Goal: Task Accomplishment & Management: Manage account settings

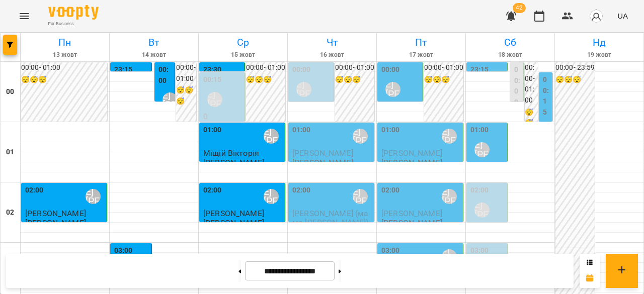
scroll to position [1023, 0]
click at [238, 269] on button at bounding box center [239, 271] width 3 height 22
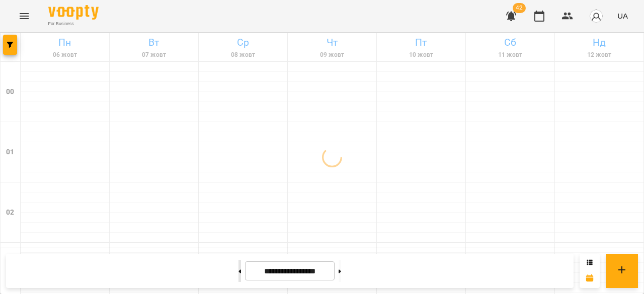
click at [238, 269] on button at bounding box center [239, 271] width 3 height 22
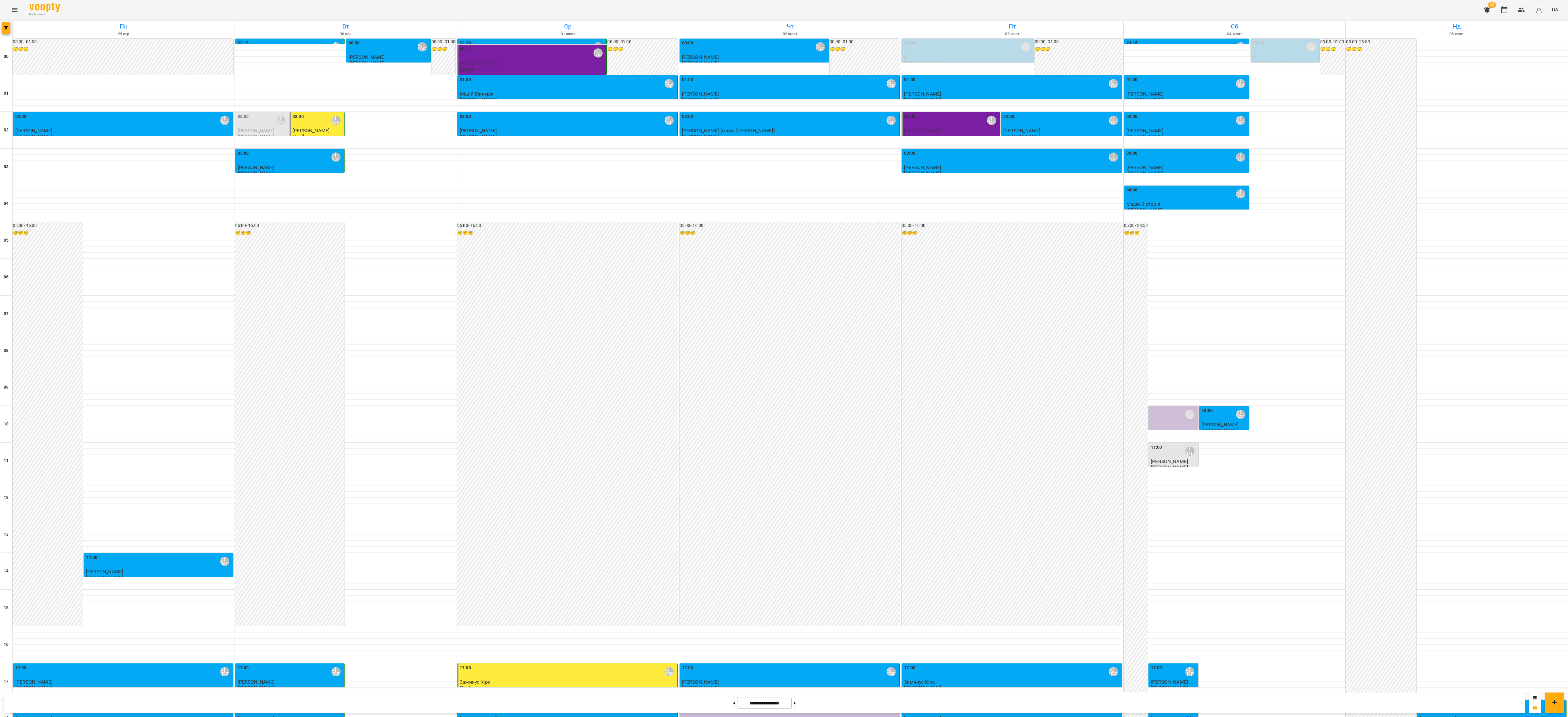
scroll to position [232, 0]
drag, startPoint x: 378, startPoint y: 5, endPoint x: 794, endPoint y: 254, distance: 484.8
click at [391, 179] on div "05:00 - 16:00 😴😴😴" at bounding box center [789, 424] width 220 height 404
drag, startPoint x: 1561, startPoint y: 455, endPoint x: 1556, endPoint y: 519, distance: 64.2
click at [391, 179] on div at bounding box center [784, 358] width 1568 height 717
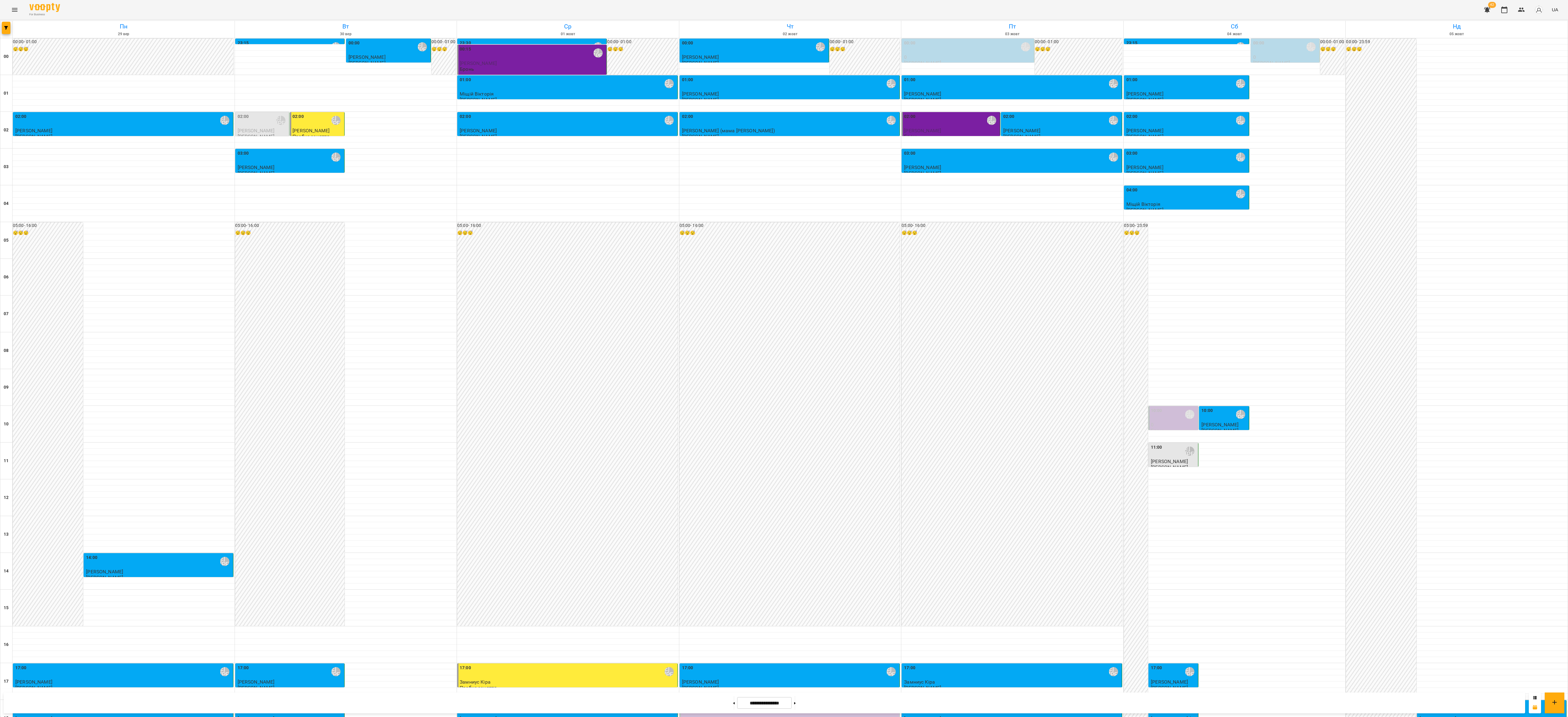
scroll to position [178, 0]
click at [391, 179] on span "[PERSON_NAME]" at bounding box center [1169, 461] width 37 height 6
click at [391, 179] on div at bounding box center [784, 358] width 1568 height 717
click at [391, 179] on div "05:00 - 16:00 😴😴😴" at bounding box center [1012, 424] width 220 height 404
click at [391, 179] on div at bounding box center [784, 358] width 1568 height 717
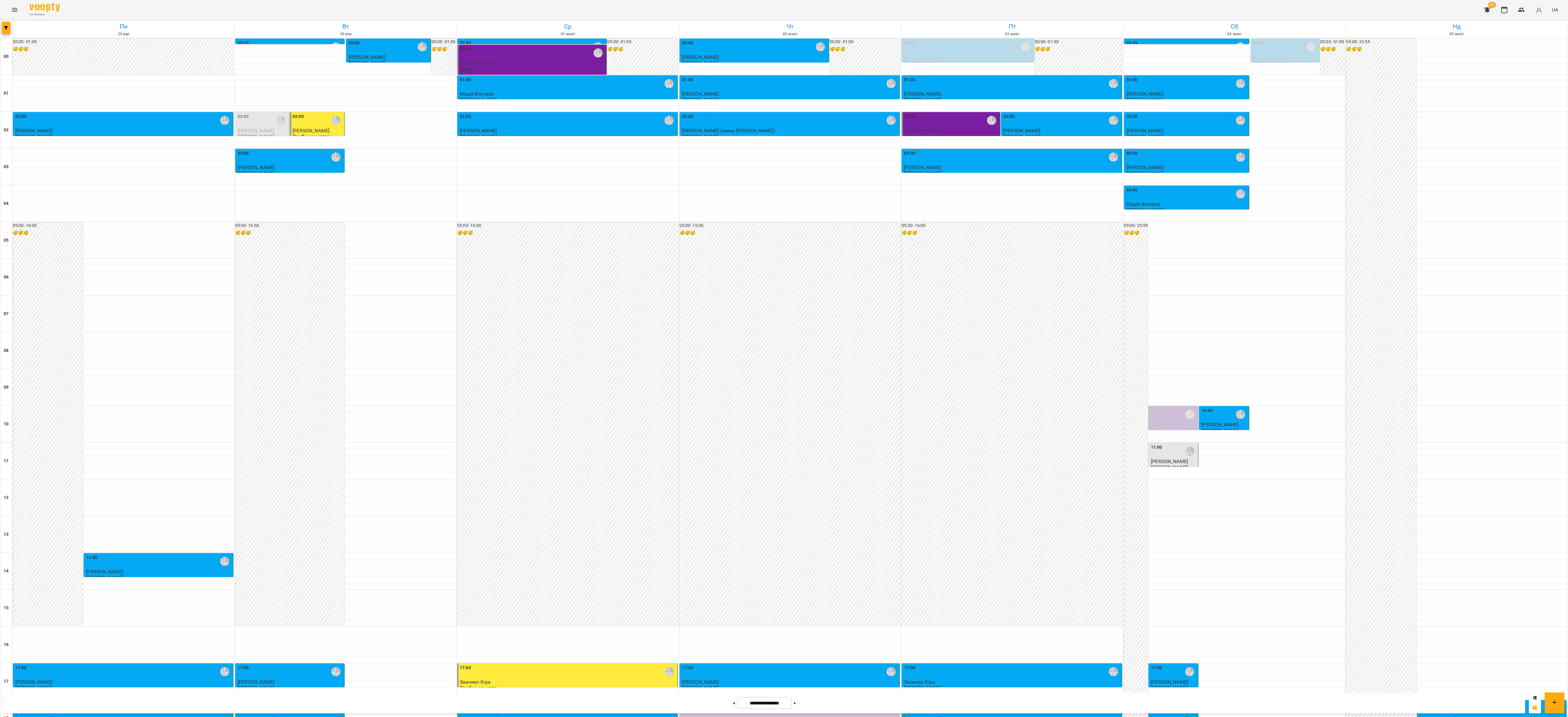
scroll to position [232, 0]
click at [391, 179] on button at bounding box center [795, 703] width 2 height 13
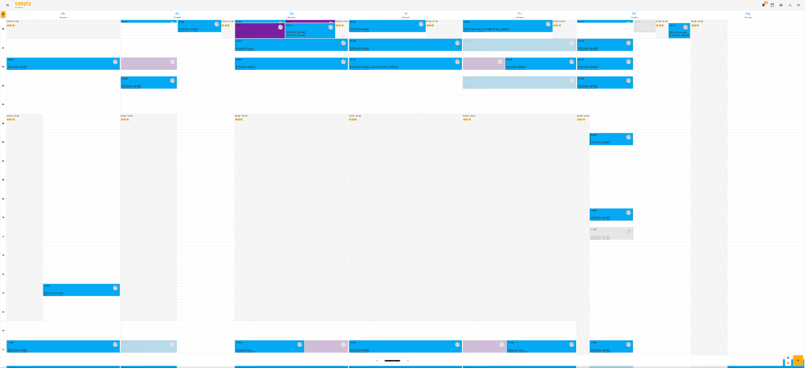
scroll to position [0, 0]
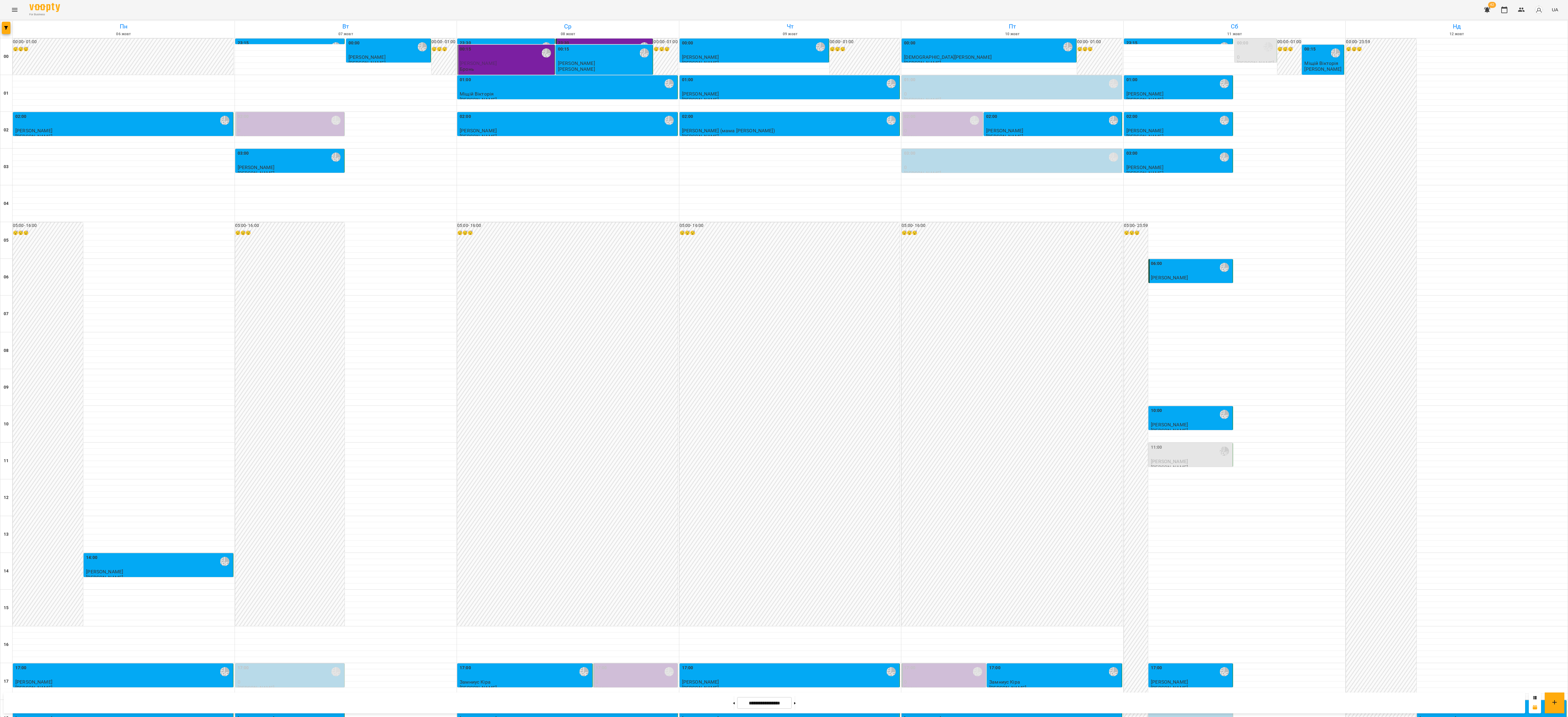
click at [391, 173] on div "03:00 [PERSON_NAME] [PERSON_NAME] 0 [PERSON_NAME]" at bounding box center [1012, 161] width 221 height 24
click at [391, 161] on div "03:00 [PERSON_NAME] [PERSON_NAME]" at bounding box center [1012, 157] width 217 height 14
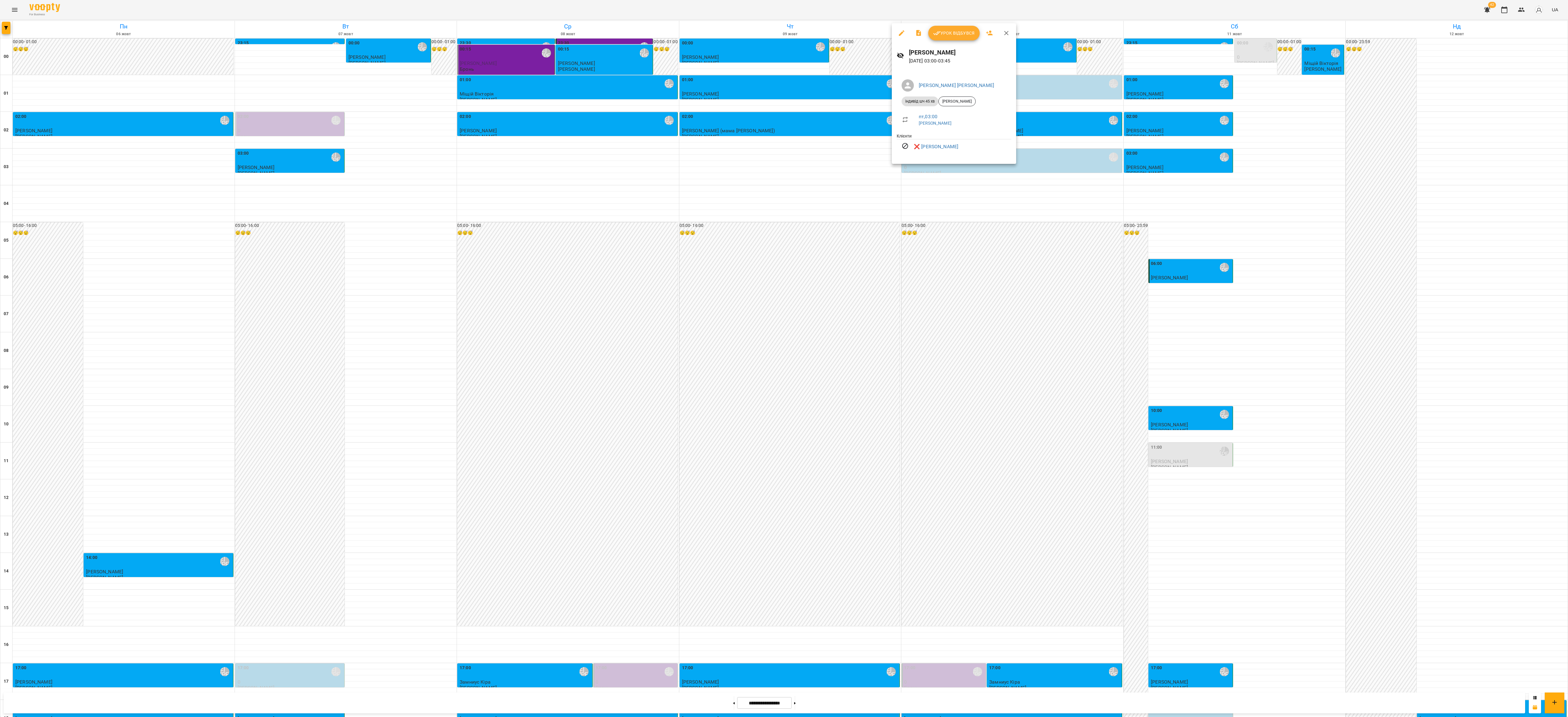
click at [391, 179] on div at bounding box center [784, 358] width 1568 height 717
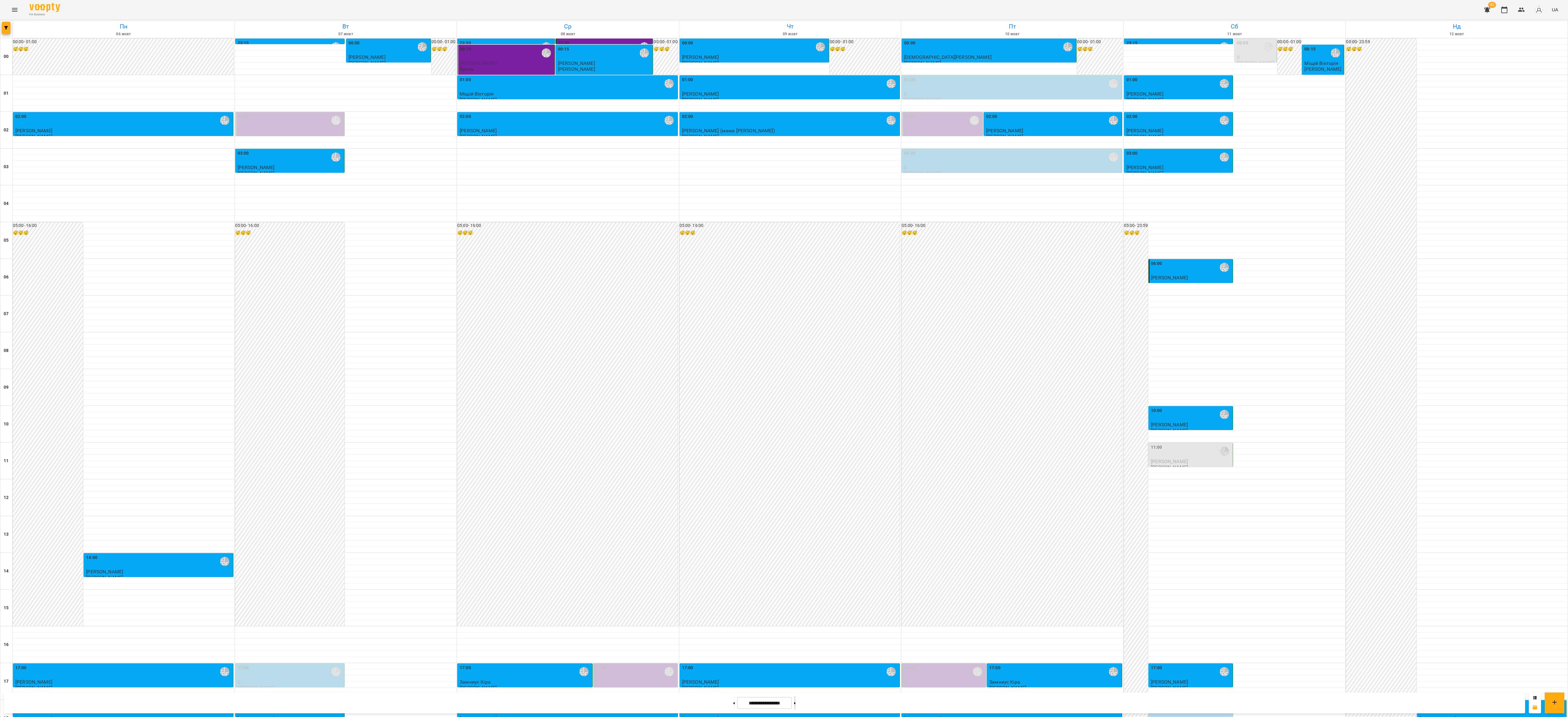
click at [391, 179] on button at bounding box center [795, 703] width 2 height 13
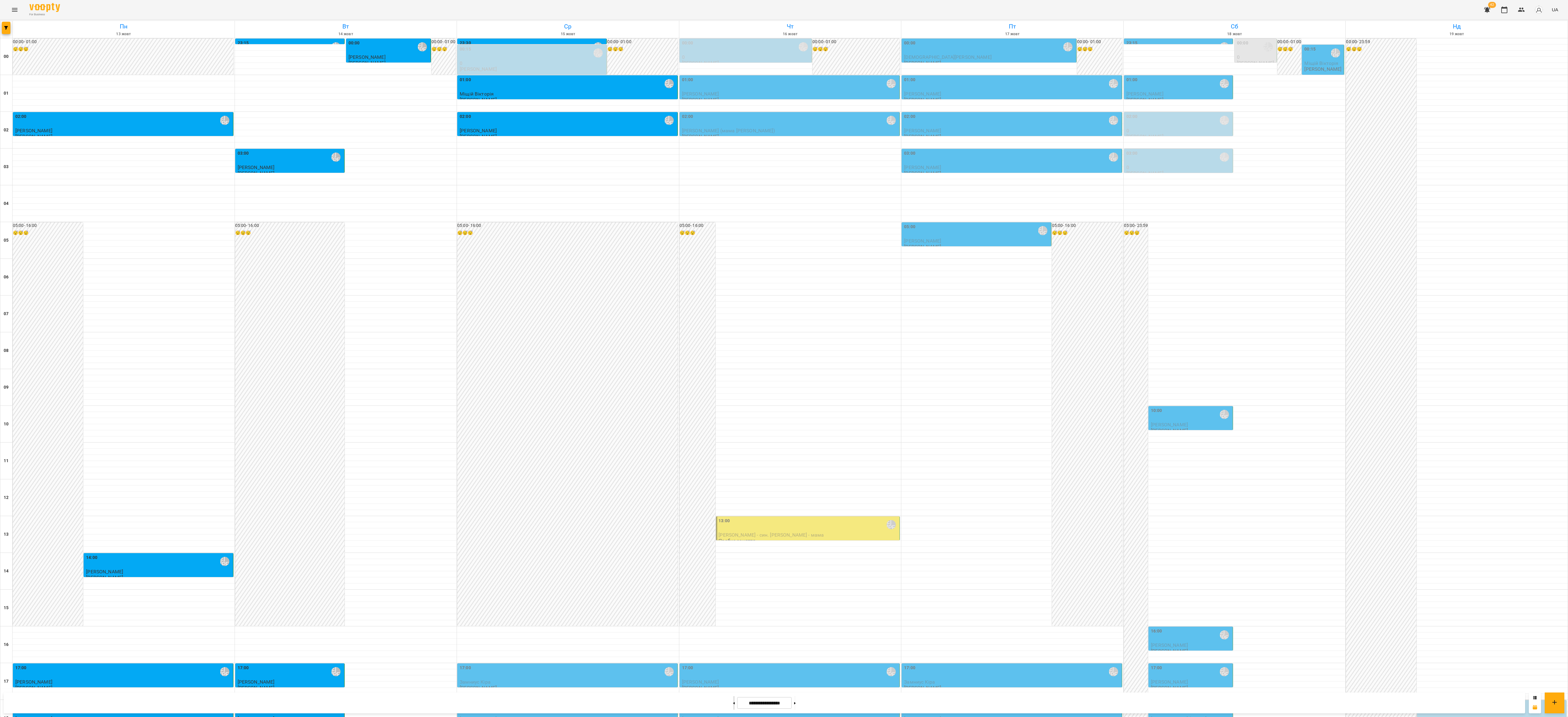
click at [391, 179] on button at bounding box center [733, 703] width 2 height 13
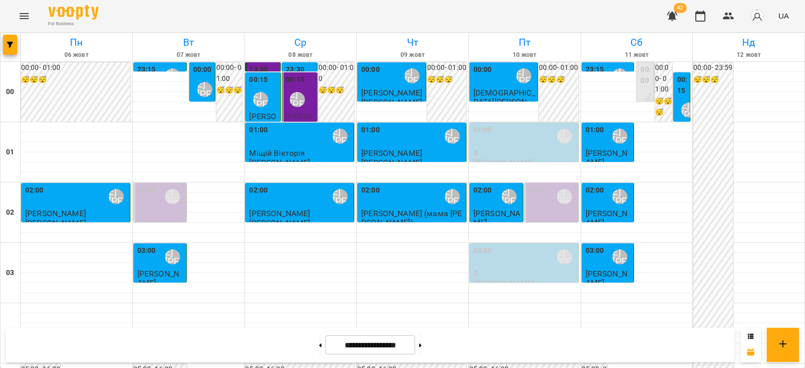
drag, startPoint x: 2303, startPoint y: 1, endPoint x: 471, endPoint y: 18, distance: 1832.5
click at [471, 18] on div "For Business 42 UA" at bounding box center [402, 16] width 805 height 32
click at [422, 294] on button at bounding box center [420, 345] width 3 height 22
type input "**********"
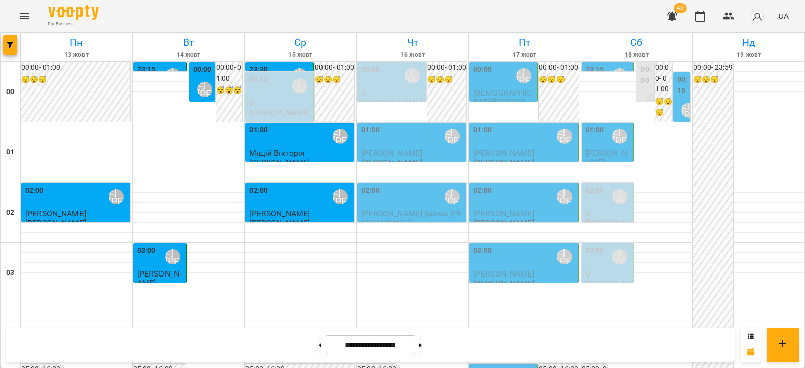
scroll to position [978, 0]
